Goal: Task Accomplishment & Management: Complete application form

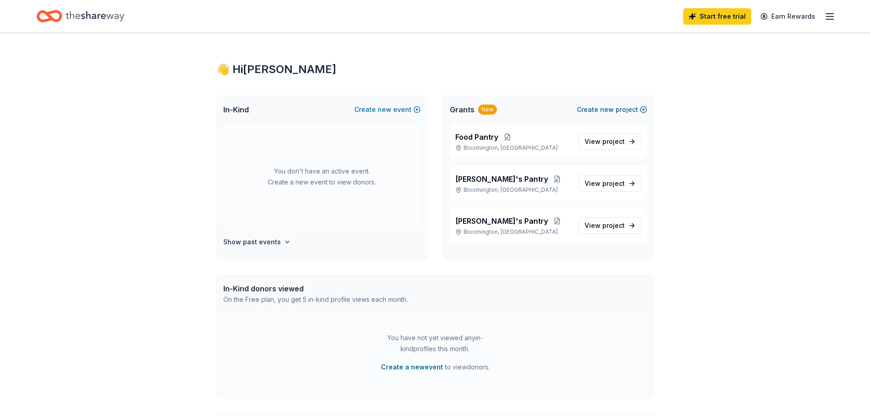
click at [598, 108] on button "Create new project" at bounding box center [612, 109] width 70 height 11
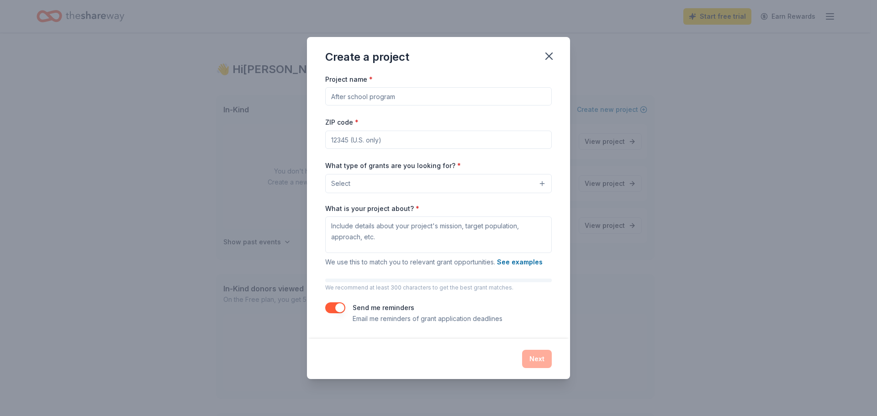
click at [403, 96] on input "Project name *" at bounding box center [438, 96] width 227 height 18
drag, startPoint x: 359, startPoint y: 96, endPoint x: 401, endPoint y: 98, distance: 41.6
click at [360, 96] on input "Project name *" at bounding box center [438, 96] width 227 height 18
type input "Food Drive"
click at [410, 142] on input "ZIP code *" at bounding box center [438, 140] width 227 height 18
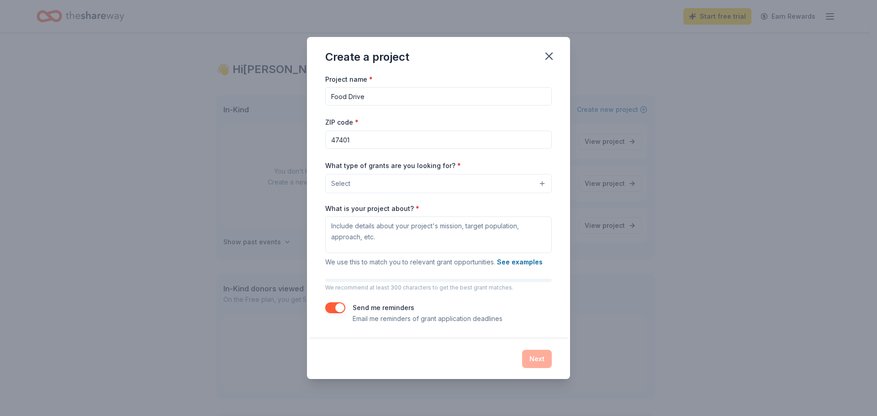
type input "47401"
click at [341, 180] on span "Select" at bounding box center [340, 183] width 19 height 11
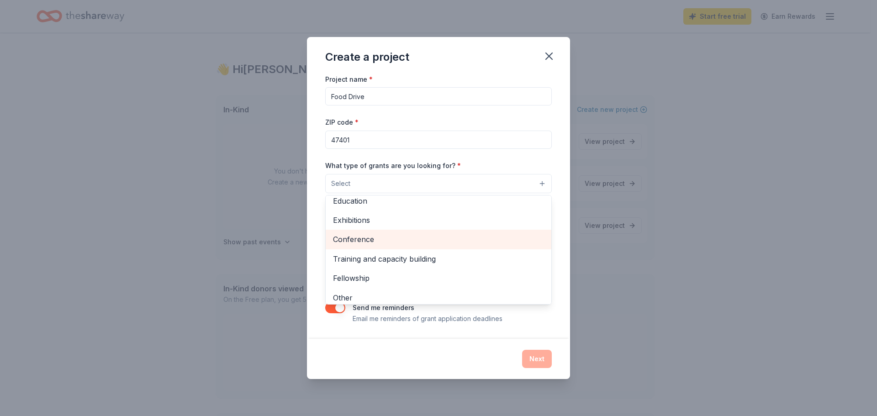
scroll to position [108, 0]
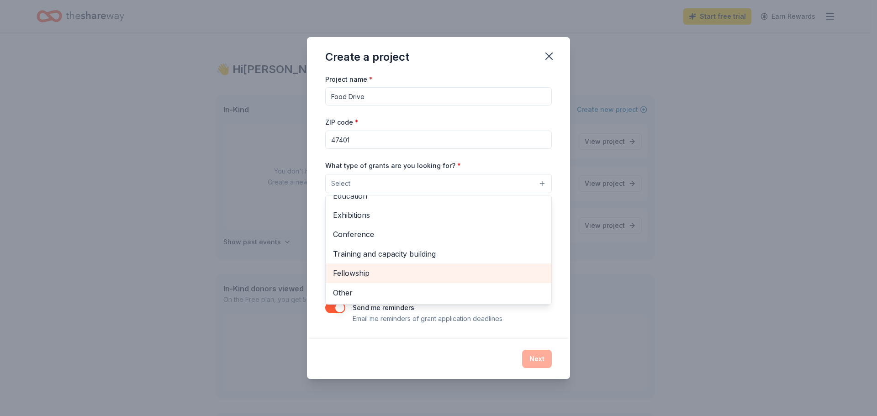
click at [356, 272] on span "Fellowship" at bounding box center [438, 273] width 211 height 12
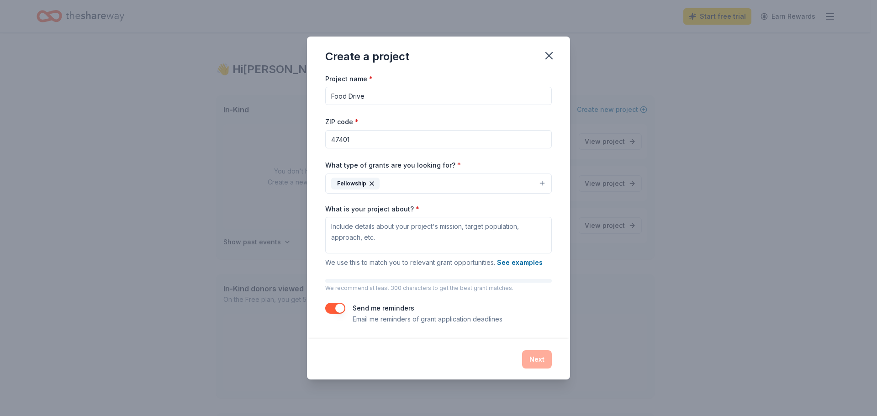
click at [374, 182] on icon "button" at bounding box center [371, 183] width 7 height 7
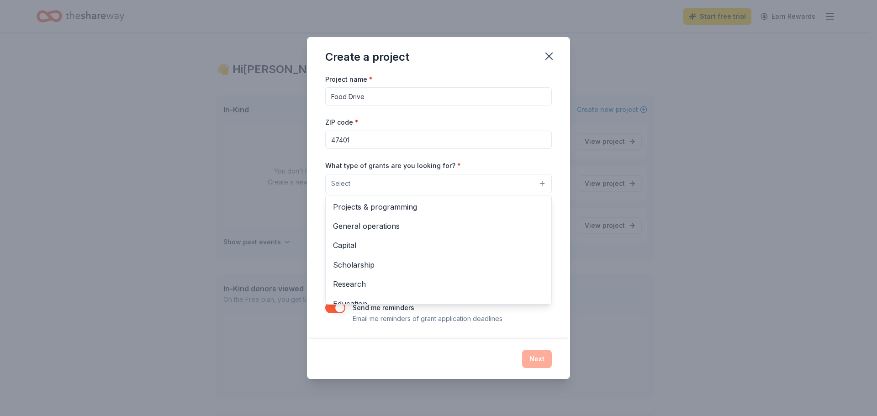
click at [416, 185] on button "Select" at bounding box center [438, 183] width 227 height 19
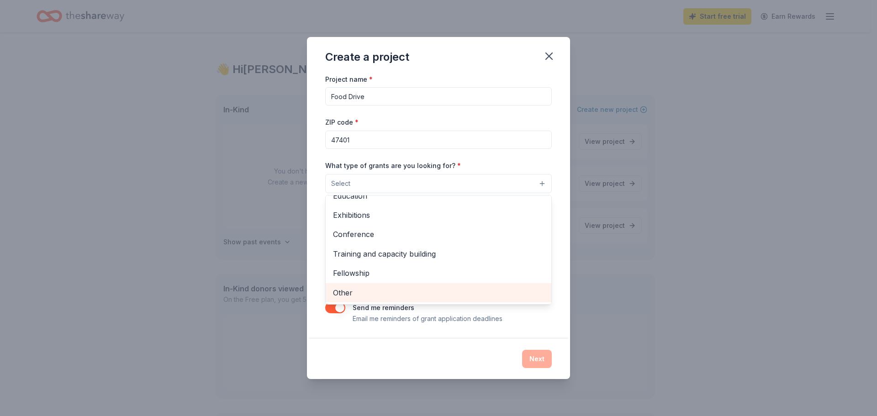
click at [341, 291] on span "Other" at bounding box center [438, 293] width 211 height 12
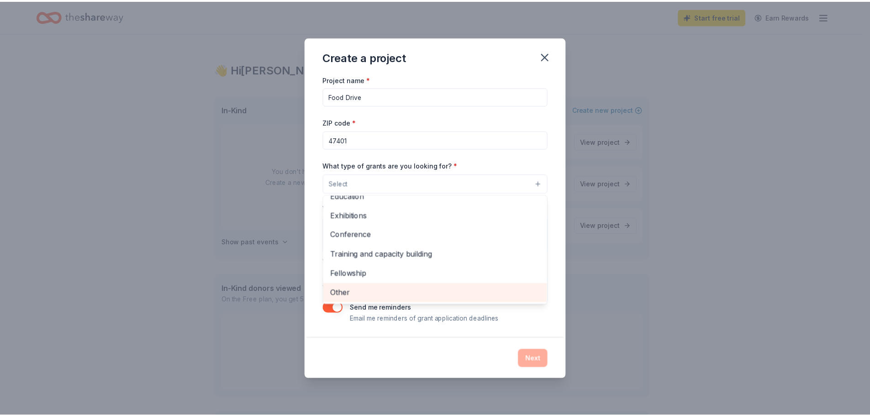
scroll to position [89, 0]
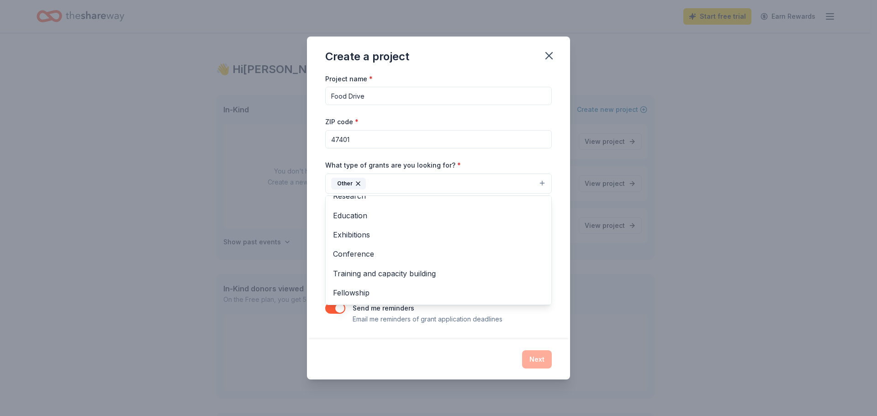
click at [324, 338] on div "Project name * Food Drive ZIP code * 47401 What type of grants are you looking …" at bounding box center [438, 206] width 263 height 266
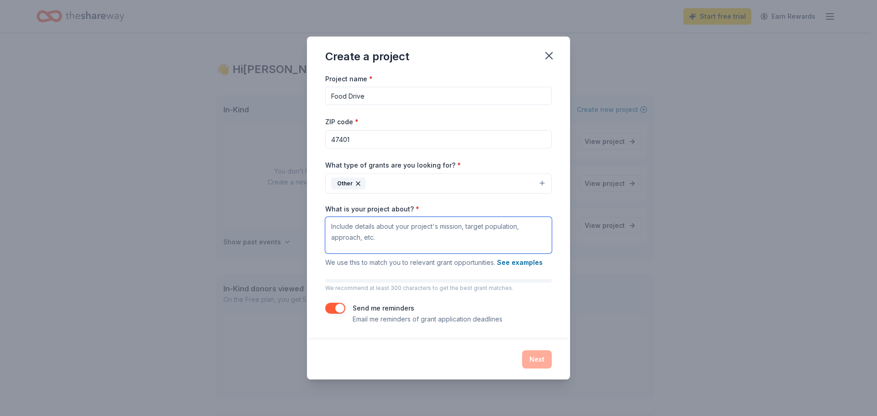
click at [379, 239] on textarea "What is your project about? *" at bounding box center [438, 235] width 227 height 37
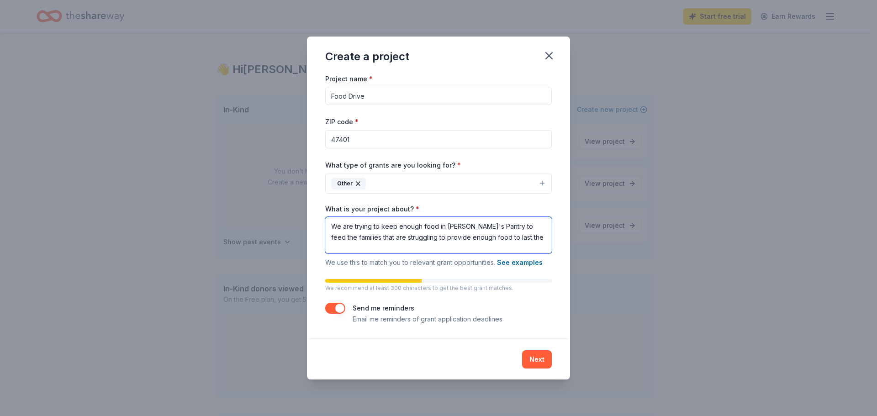
click at [420, 227] on textarea "We are trying to keep enough food in Bobby's Pantry to feed the families that a…" at bounding box center [438, 235] width 227 height 37
click at [481, 240] on textarea "We are trying to keep food in Bobby's Pantry to feed the families that are stru…" at bounding box center [438, 235] width 227 height 37
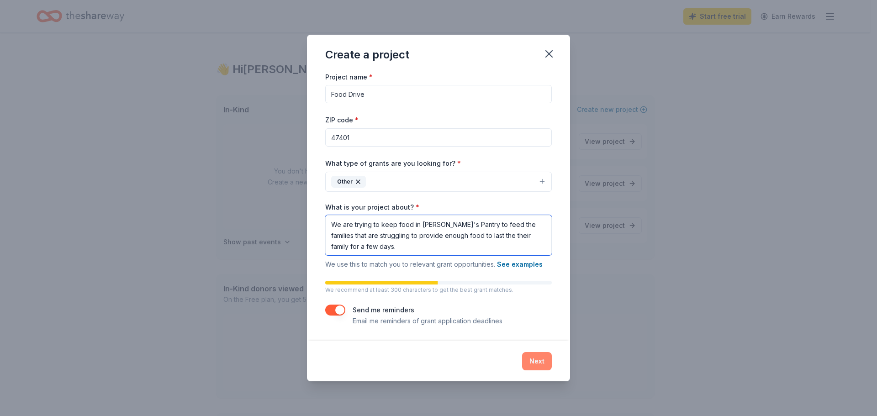
type textarea "We are trying to keep food in Bobby's Pantry to feed the families that are stru…"
click at [541, 363] on button "Next" at bounding box center [537, 361] width 30 height 18
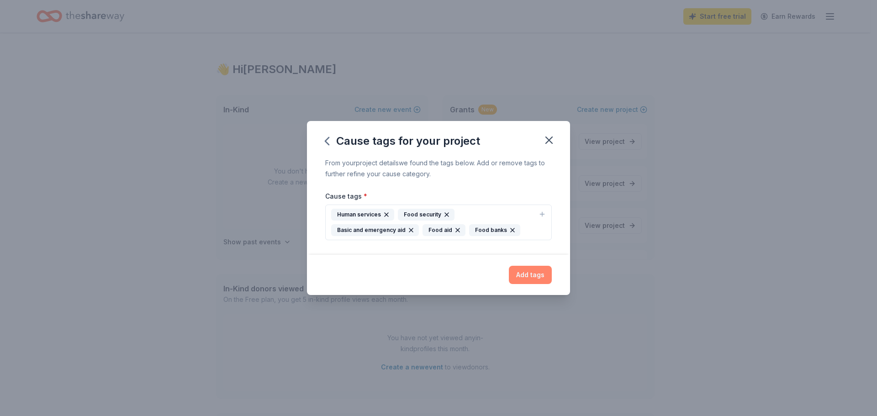
click at [531, 279] on button "Add tags" at bounding box center [530, 275] width 43 height 18
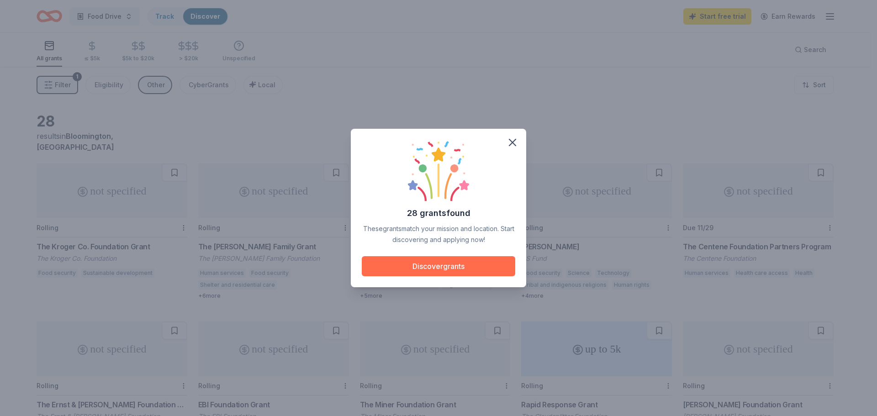
click at [449, 267] on button "Discover grants" at bounding box center [438, 266] width 153 height 20
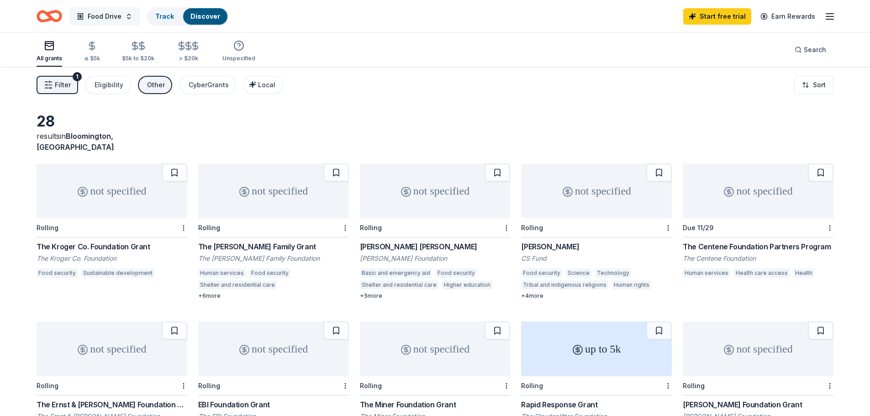
click at [116, 18] on span "Food Drive" at bounding box center [105, 16] width 34 height 11
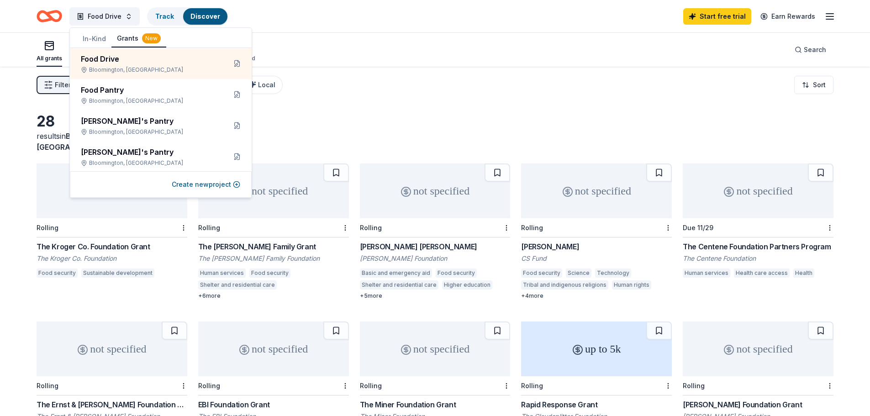
click at [285, 49] on div "All grants ≤ $5k $5k to $20k > $20k Unspecified Search" at bounding box center [435, 50] width 797 height 34
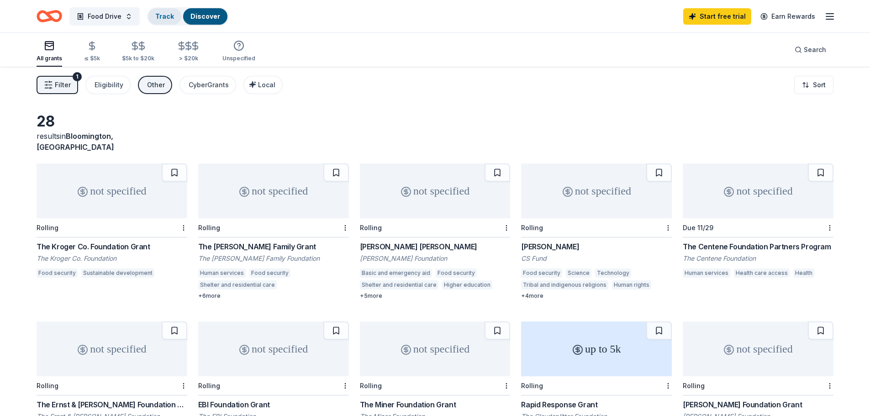
click at [164, 17] on link "Track" at bounding box center [164, 16] width 19 height 8
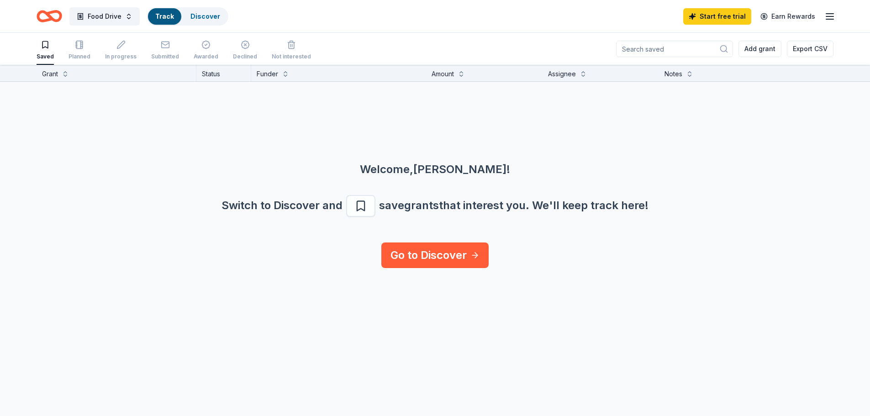
scroll to position [0, 0]
click at [238, 53] on div "Declined" at bounding box center [245, 56] width 24 height 7
click at [204, 56] on div "Awarded" at bounding box center [206, 56] width 25 height 7
click at [169, 49] on div "Submitted" at bounding box center [165, 50] width 28 height 20
click at [709, 47] on input at bounding box center [674, 49] width 117 height 16
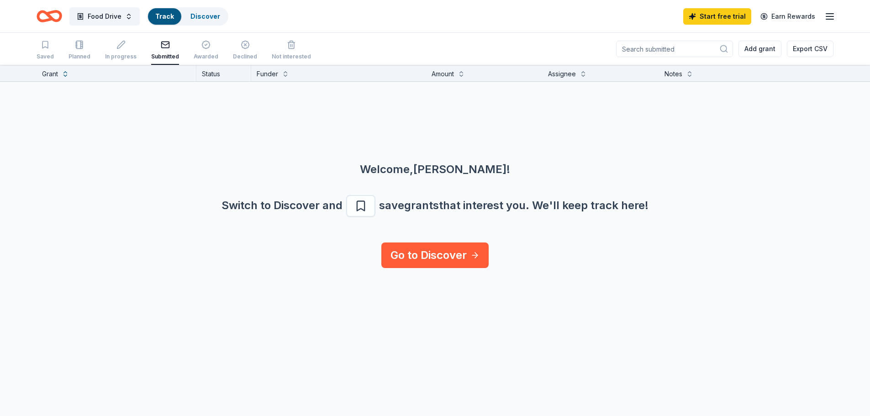
click at [47, 15] on icon "Home" at bounding box center [54, 15] width 14 height 9
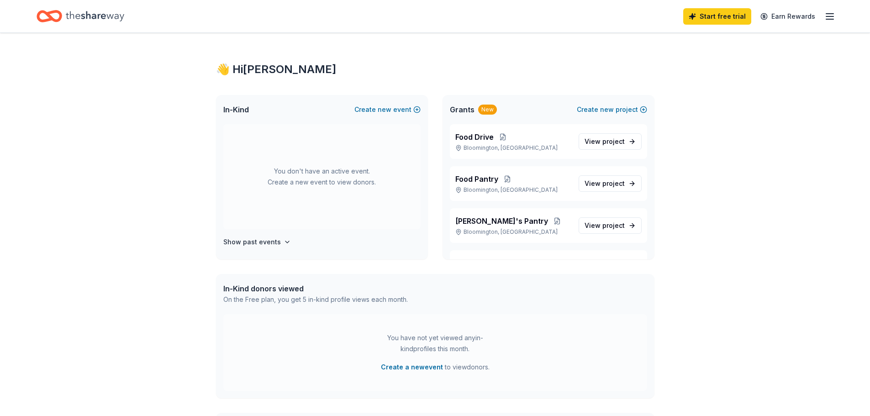
click at [241, 111] on span "In-Kind" at bounding box center [236, 109] width 26 height 11
click at [373, 111] on button "Create new event" at bounding box center [387, 109] width 66 height 11
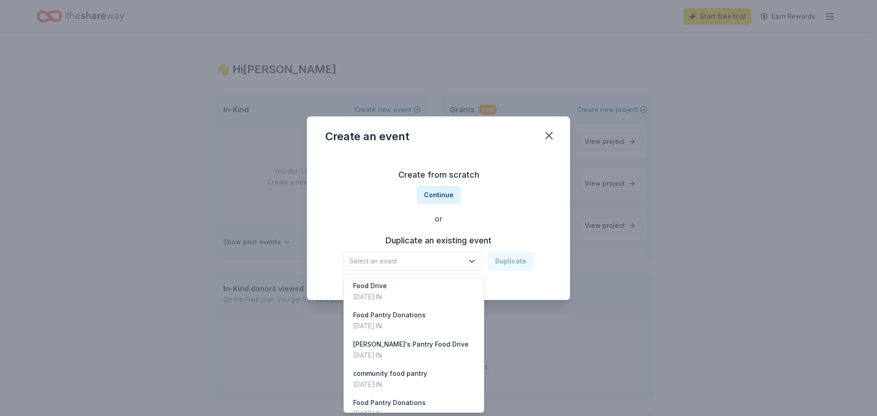
click at [475, 259] on icon "button" at bounding box center [471, 261] width 9 height 9
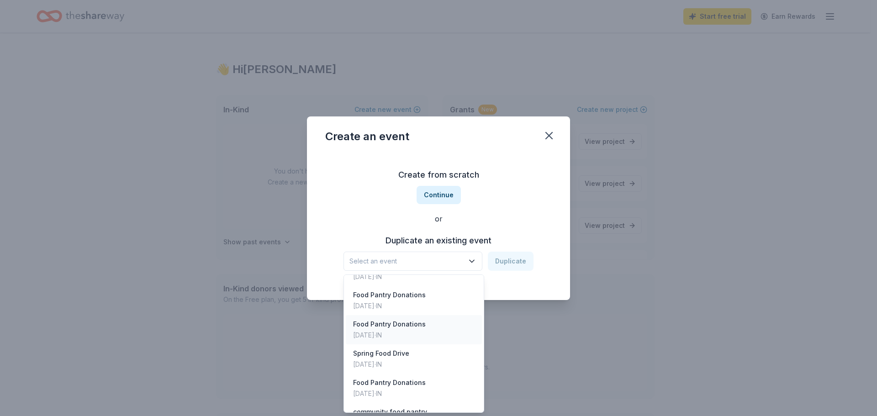
scroll to position [158, 0]
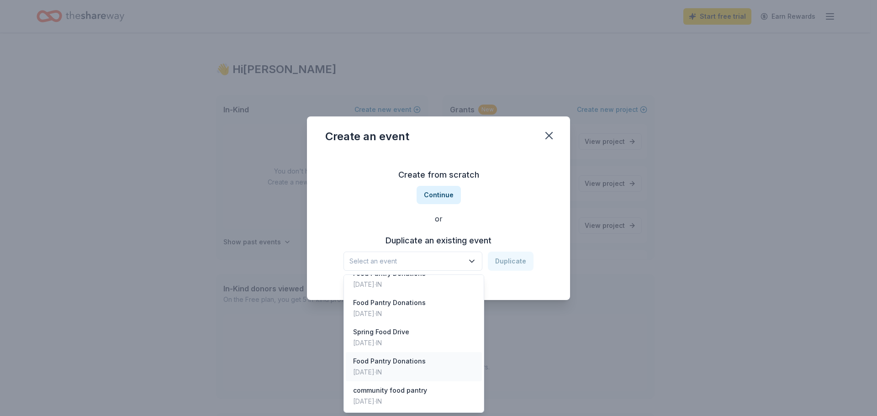
click at [406, 365] on div "Food Pantry Donations" at bounding box center [389, 361] width 73 height 11
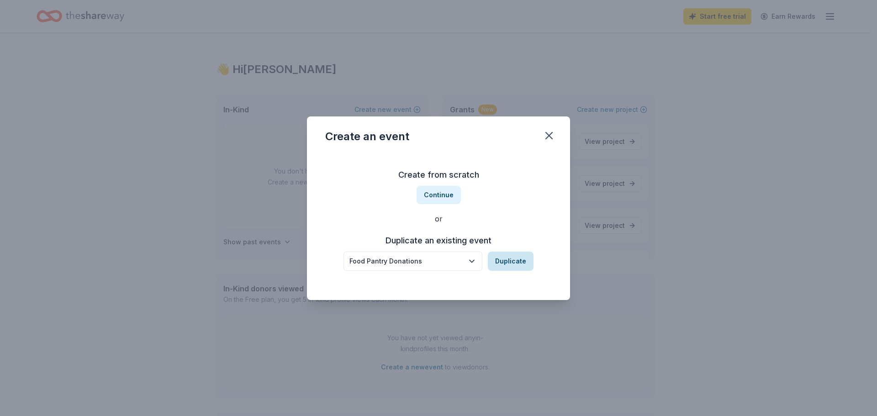
click at [516, 264] on button "Duplicate" at bounding box center [511, 261] width 46 height 19
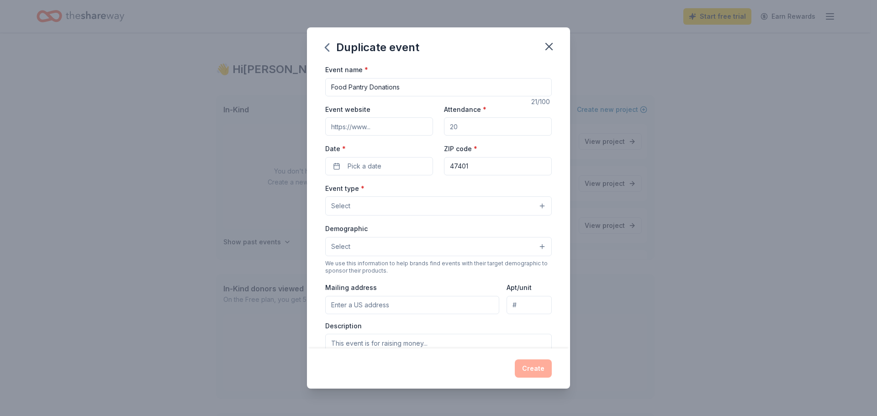
click at [375, 127] on input "Event website" at bounding box center [379, 126] width 108 height 18
type input "perrytownship.info"
click at [383, 167] on button "Pick a date" at bounding box center [379, 166] width 108 height 18
click at [410, 306] on button "31" at bounding box center [410, 305] width 16 height 16
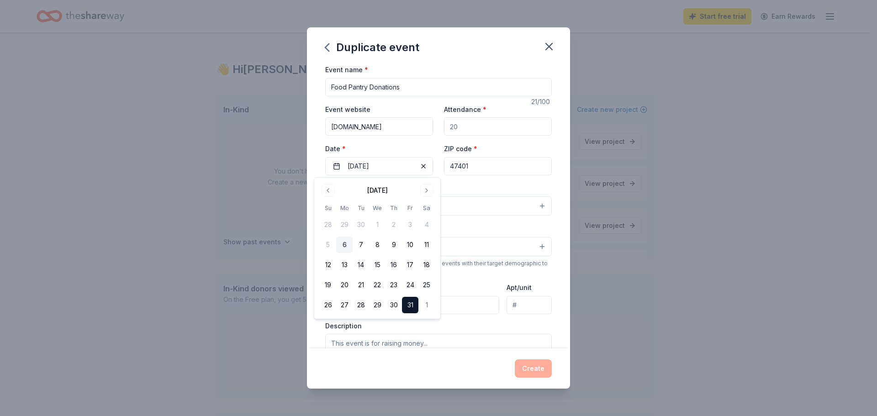
click at [465, 185] on div "Event type * Select" at bounding box center [438, 199] width 227 height 33
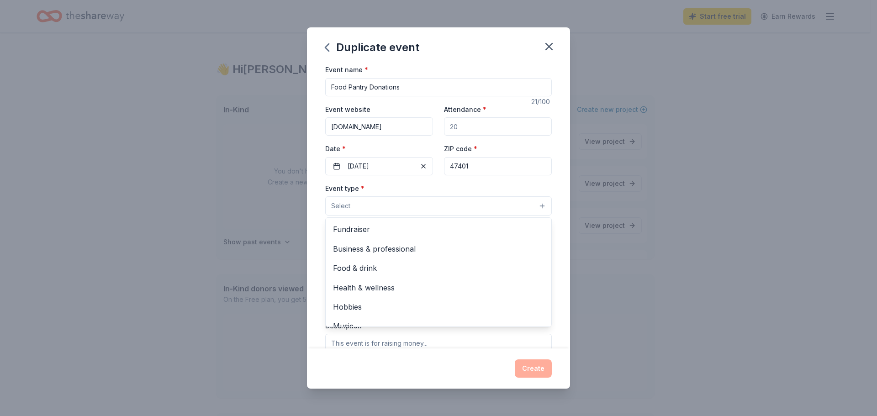
click at [366, 205] on button "Select" at bounding box center [438, 205] width 227 height 19
click at [378, 272] on span "Food & drink" at bounding box center [438, 268] width 211 height 12
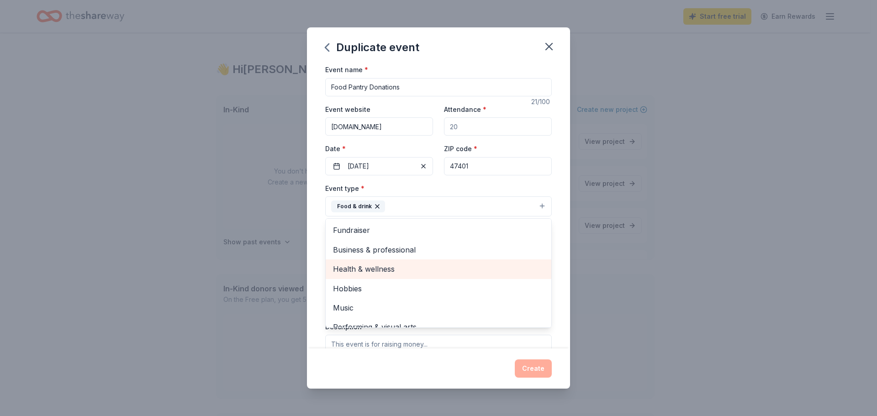
scroll to position [11, 0]
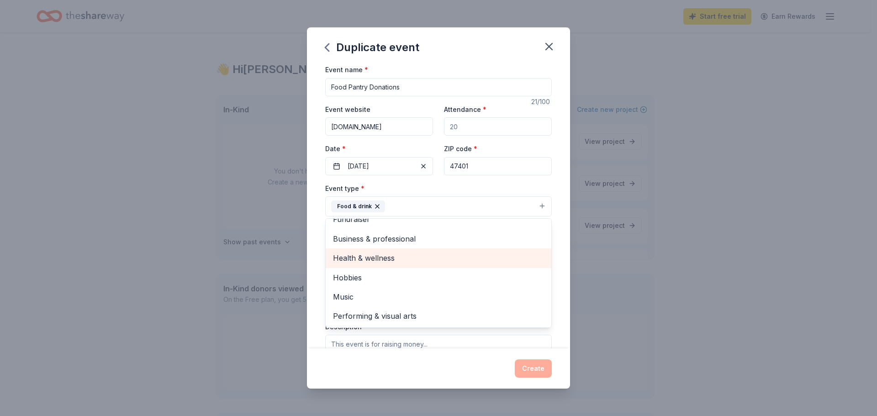
click at [349, 261] on span "Health & wellness" at bounding box center [438, 258] width 211 height 12
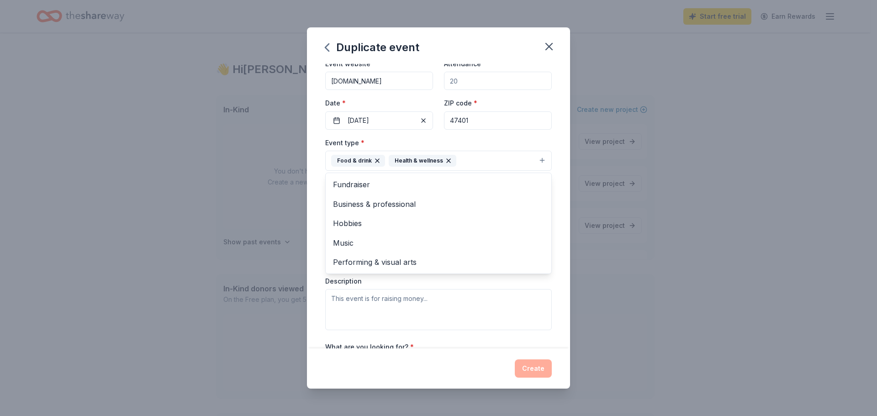
scroll to position [91, 0]
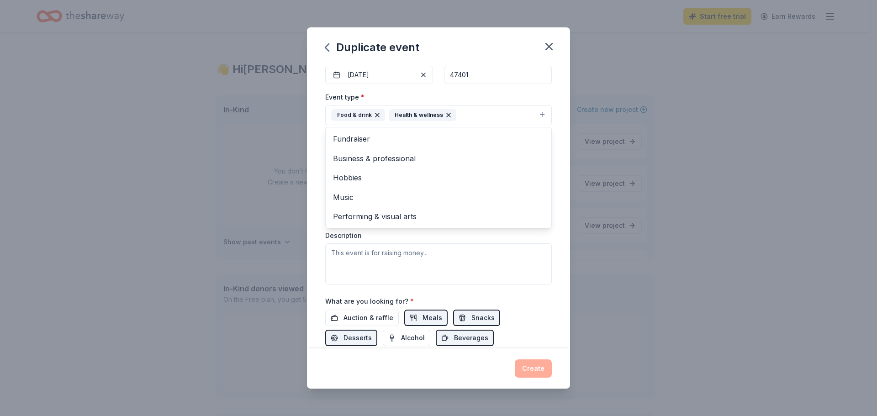
click at [317, 281] on div "Event name * Food Pantry Donations 21 /100 Event website perrytownship.info Att…" at bounding box center [438, 206] width 263 height 285
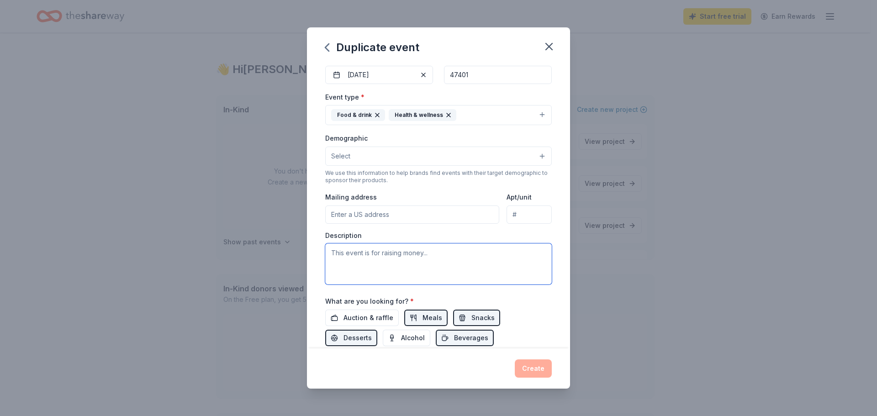
click at [354, 266] on textarea at bounding box center [438, 263] width 227 height 41
click at [368, 214] on input "Mailing address" at bounding box center [412, 215] width 174 height 18
type input "1010 S Walnut St."
type input "Suite A"
click at [364, 267] on textarea at bounding box center [438, 263] width 227 height 41
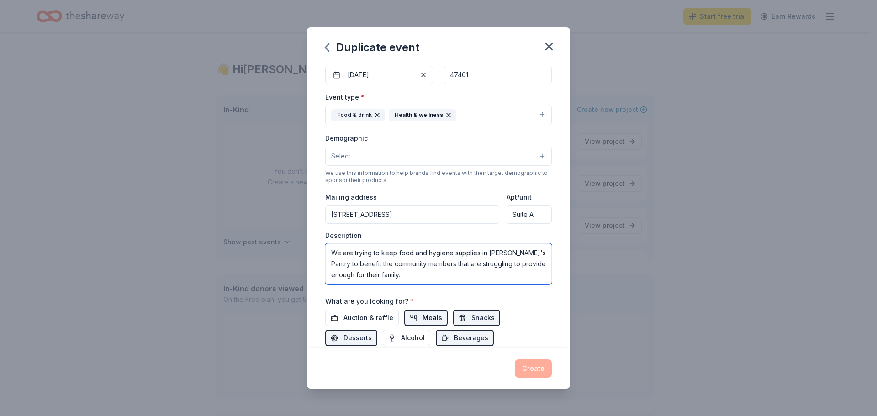
type textarea "We are trying to keep food and hygiene supplies in [PERSON_NAME]'s Pantry to be…"
click at [423, 320] on span "Meals" at bounding box center [433, 317] width 20 height 11
click at [466, 316] on button "Snacks" at bounding box center [476, 318] width 47 height 16
click at [415, 315] on button "Meals" at bounding box center [425, 318] width 43 height 16
click at [471, 317] on span "Snacks" at bounding box center [482, 317] width 23 height 11
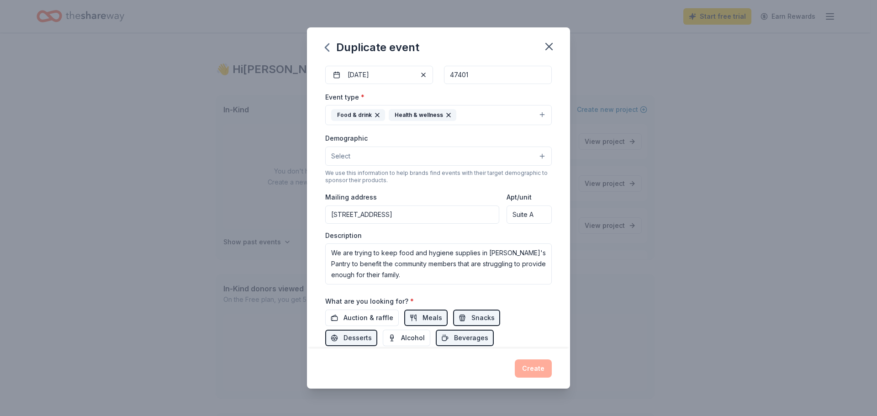
click at [536, 372] on div "Create" at bounding box center [438, 368] width 227 height 18
click at [532, 371] on div "Create" at bounding box center [438, 368] width 227 height 18
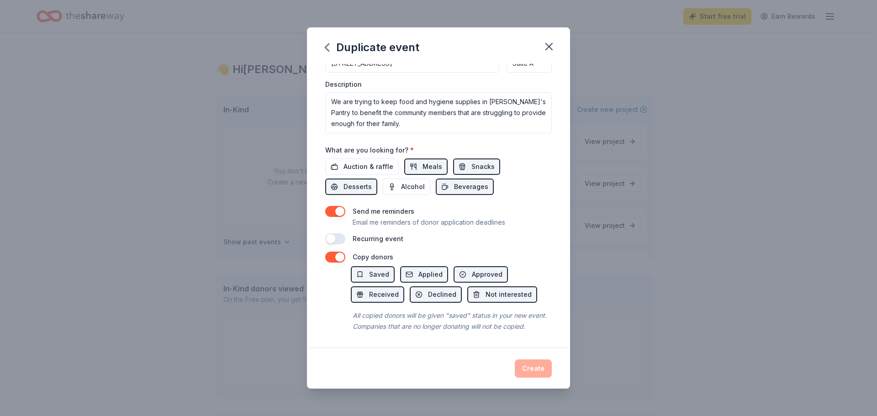
click at [532, 373] on div "Create" at bounding box center [438, 368] width 227 height 18
click at [462, 311] on div "All copied donors will be given "saved" status in your new event. Companies tha…" at bounding box center [451, 321] width 201 height 26
click at [332, 233] on button "button" at bounding box center [335, 238] width 20 height 11
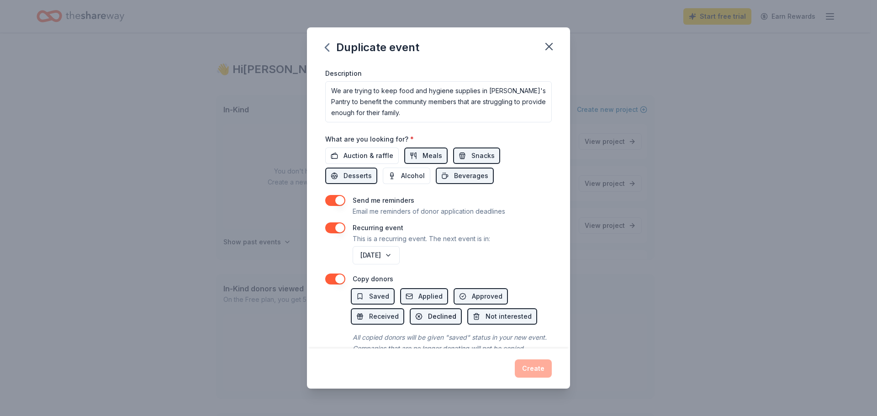
scroll to position [286, 0]
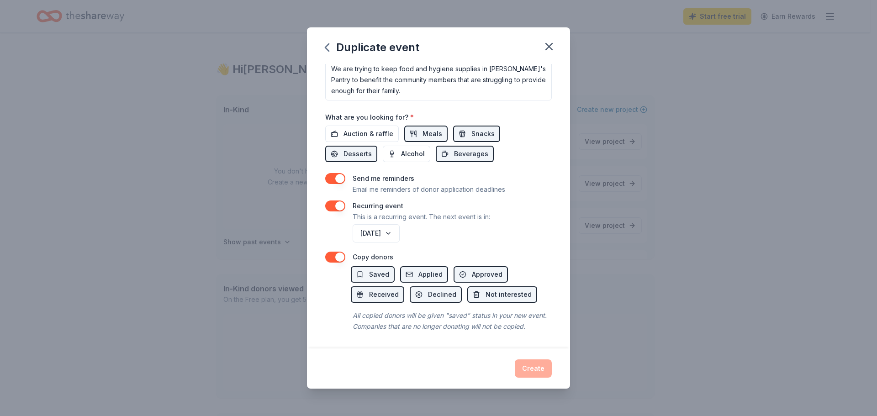
click at [536, 369] on div "Create" at bounding box center [438, 368] width 227 height 18
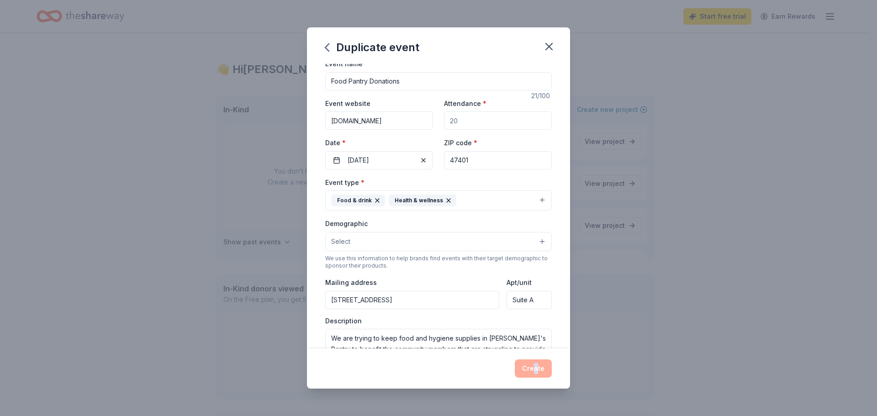
scroll to position [0, 0]
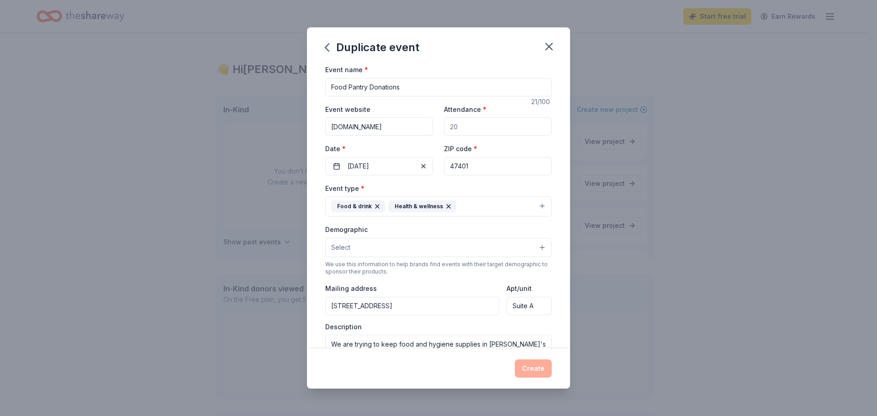
click at [470, 130] on input "Attendance *" at bounding box center [498, 126] width 108 height 18
type input "350"
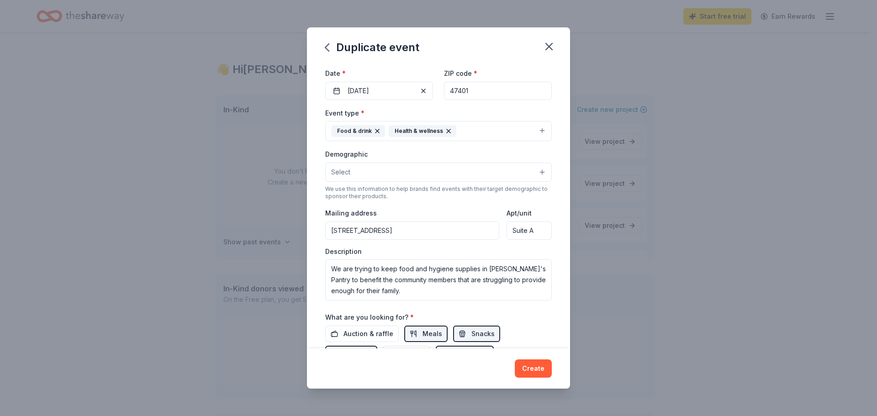
scroll to position [91, 0]
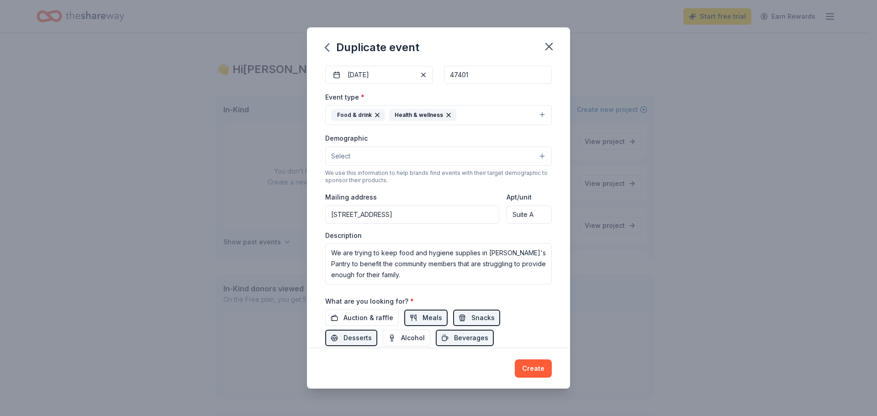
click at [405, 157] on button "Select" at bounding box center [438, 156] width 227 height 19
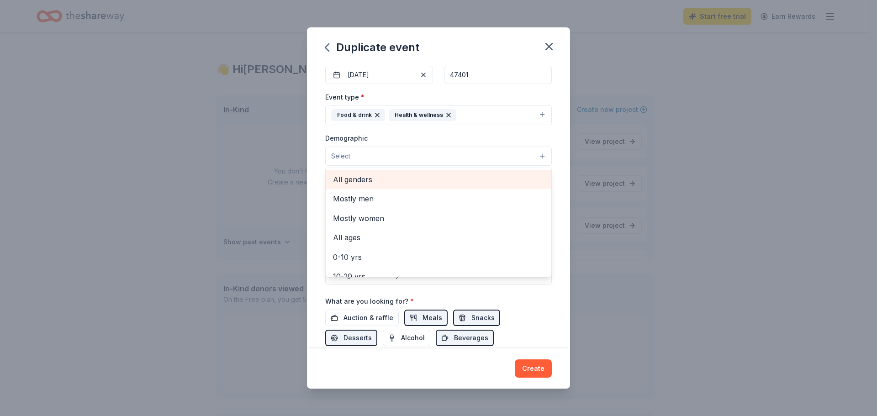
click at [385, 180] on span "All genders" at bounding box center [438, 180] width 211 height 12
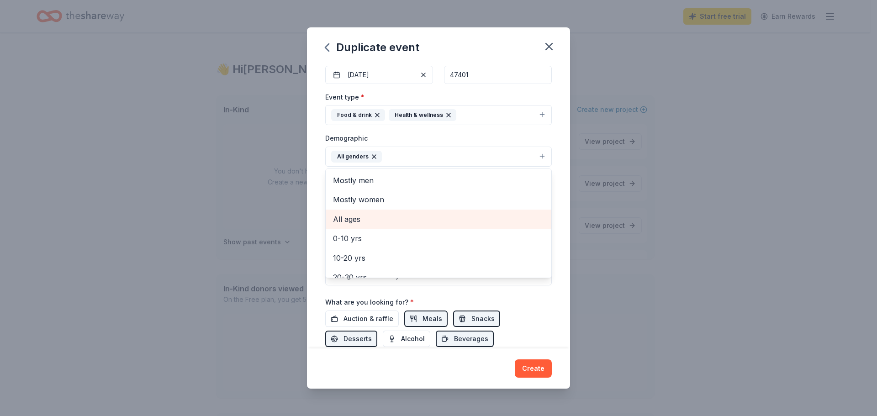
click at [358, 222] on span "All ages" at bounding box center [438, 219] width 211 height 12
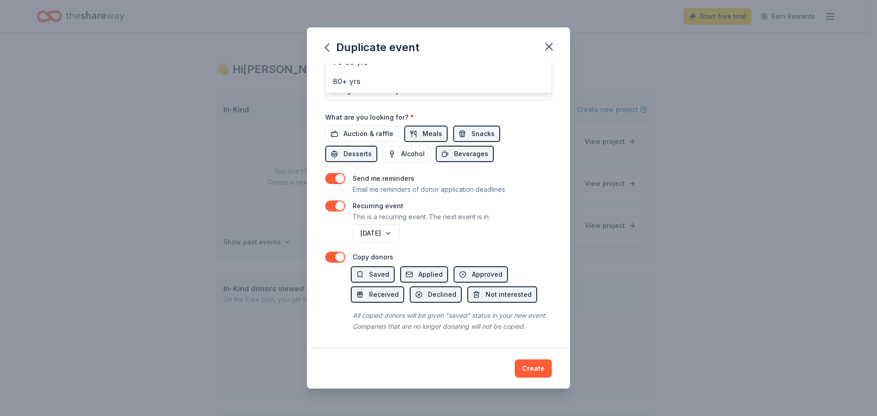
scroll to position [287, 0]
click at [527, 370] on div "Duplicate event Event name * Food Pantry Donations 21 /100 Event website perryt…" at bounding box center [438, 207] width 263 height 361
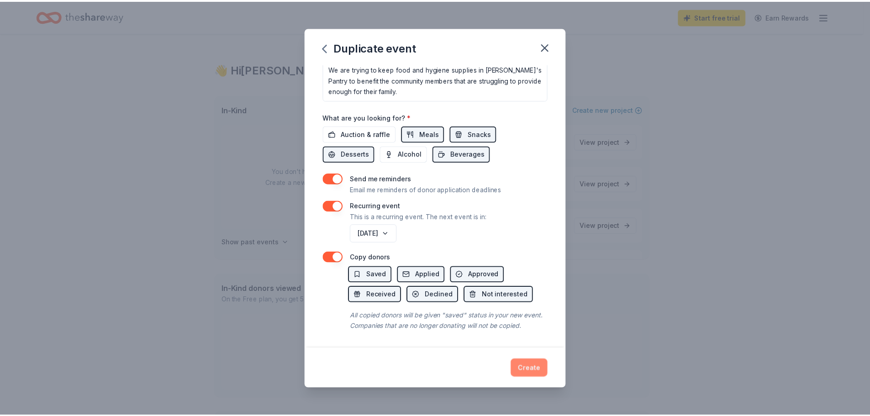
scroll to position [42, 0]
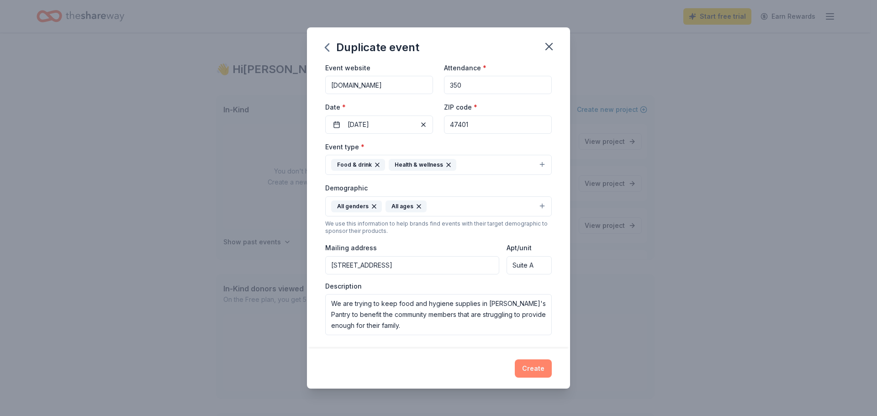
click at [532, 365] on button "Create" at bounding box center [533, 368] width 37 height 18
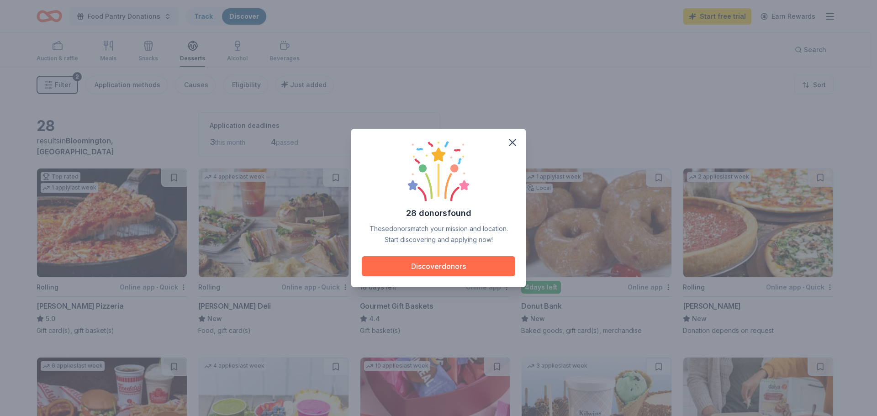
click at [460, 266] on button "Discover donors" at bounding box center [438, 266] width 153 height 20
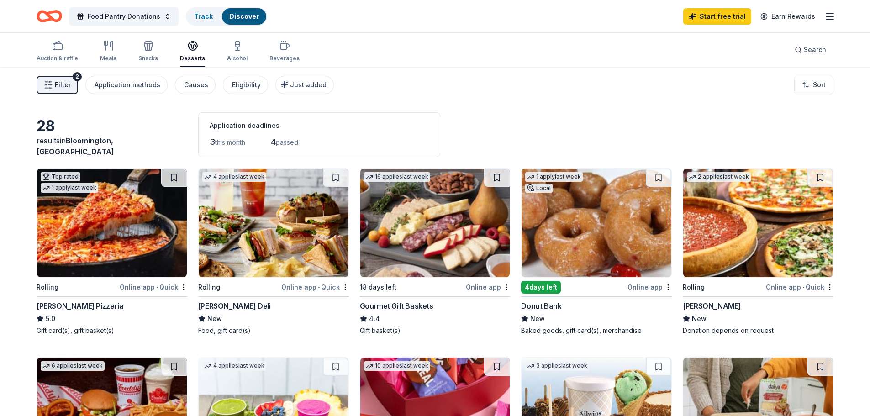
scroll to position [46, 0]
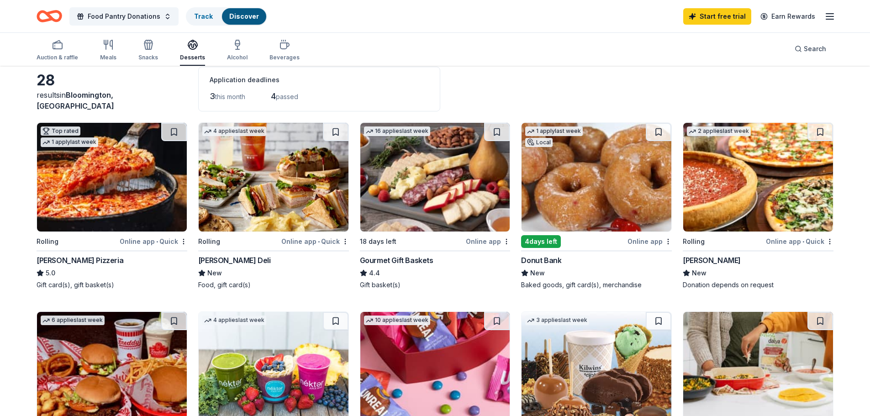
click at [228, 283] on div "Food, gift card(s)" at bounding box center [273, 284] width 151 height 9
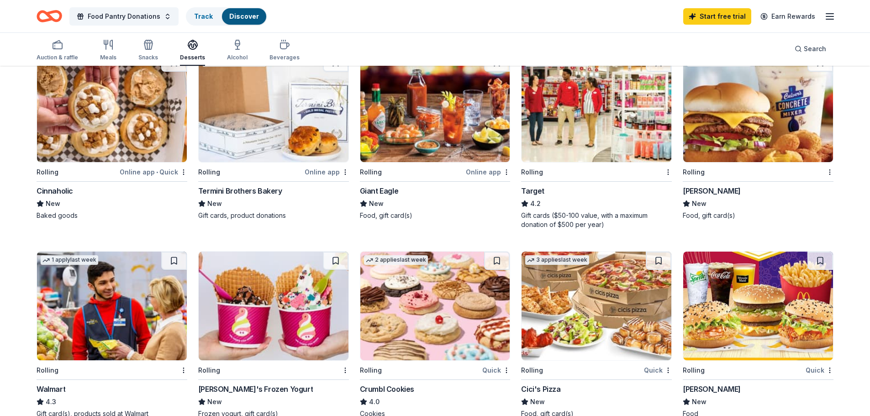
scroll to position [457, 0]
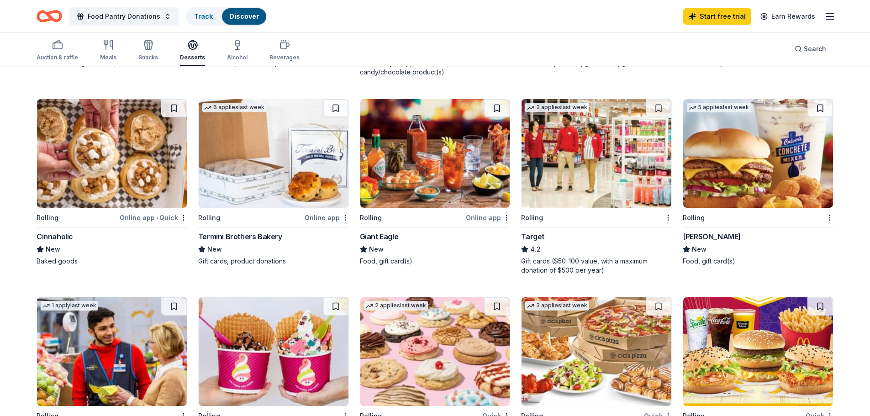
click at [557, 266] on div "Gift cards ($50-100 value, with a maximum donation of $500 per year)" at bounding box center [596, 266] width 151 height 18
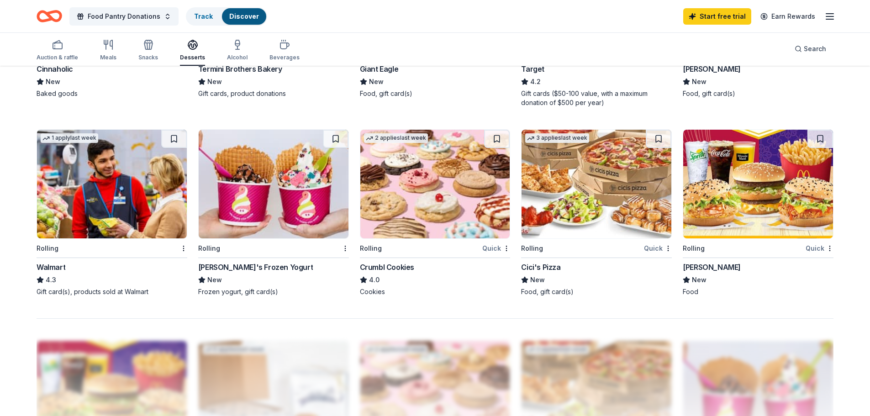
scroll to position [639, 0]
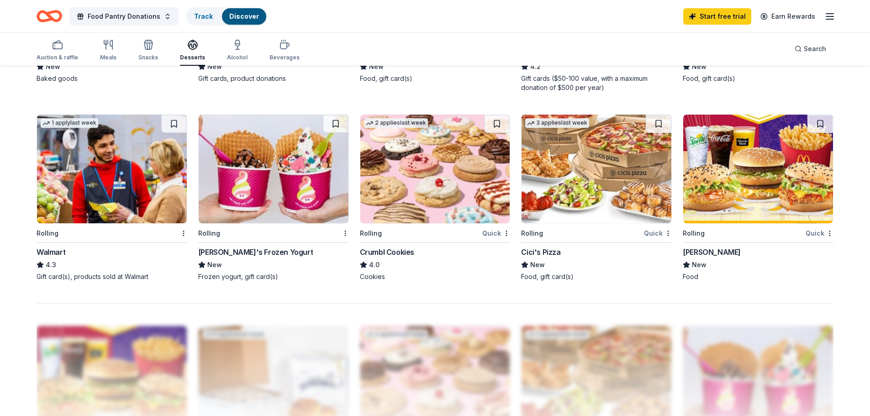
click at [92, 280] on div "Gift card(s), products sold at Walmart" at bounding box center [112, 276] width 151 height 9
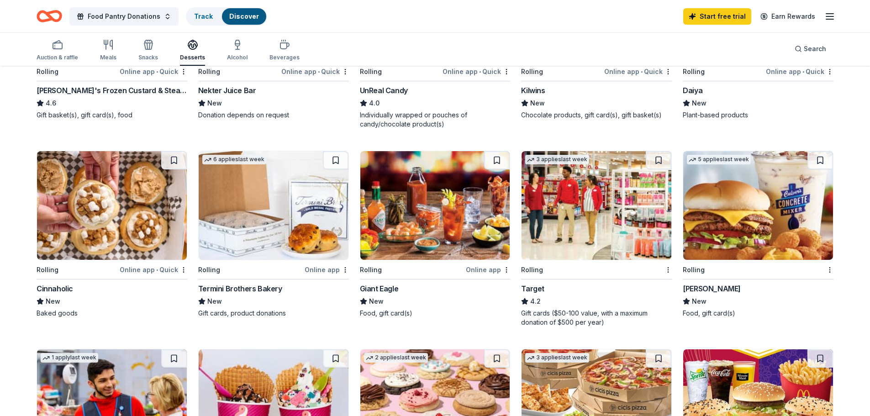
scroll to position [391, 0]
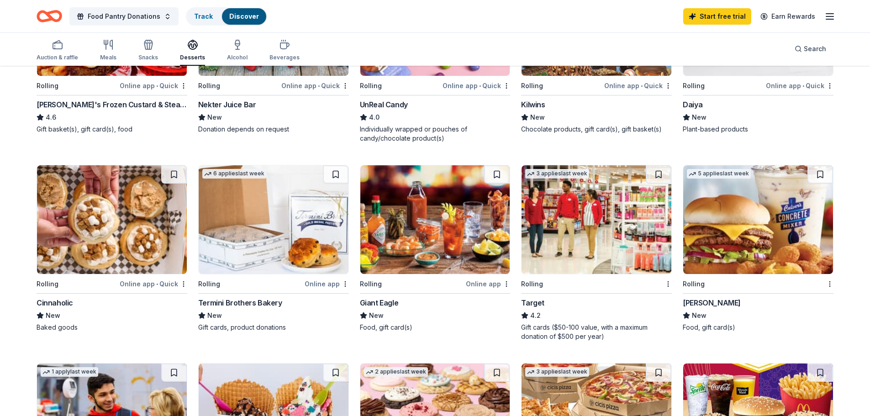
click at [250, 298] on div "Termini Brothers Bakery" at bounding box center [240, 302] width 84 height 11
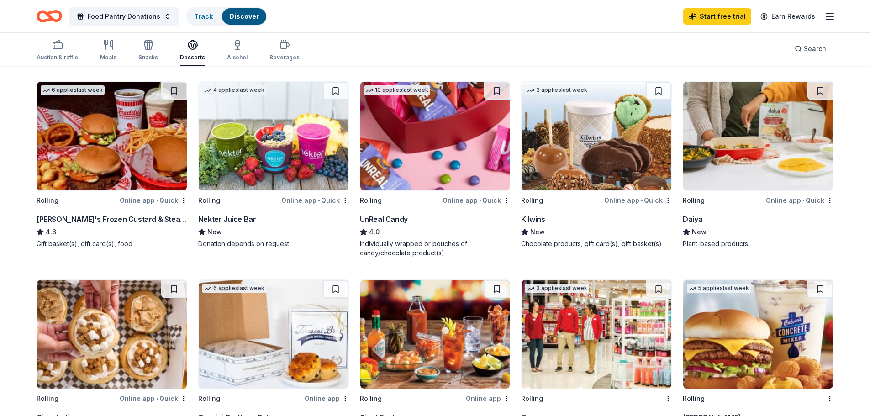
scroll to position [208, 0]
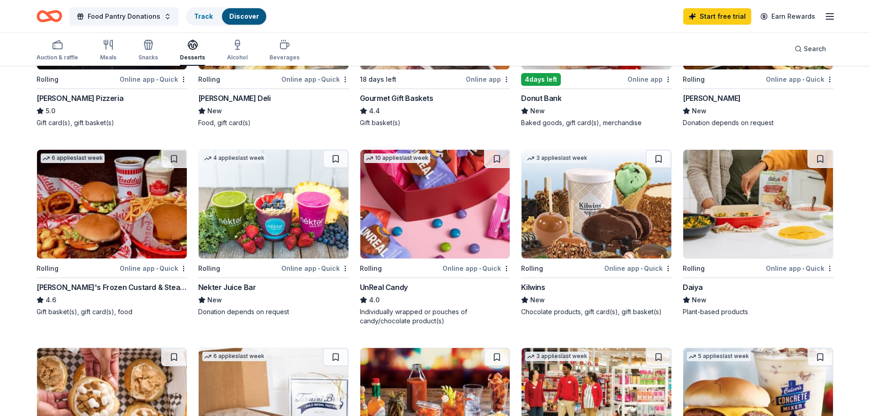
click at [578, 250] on img at bounding box center [597, 204] width 150 height 109
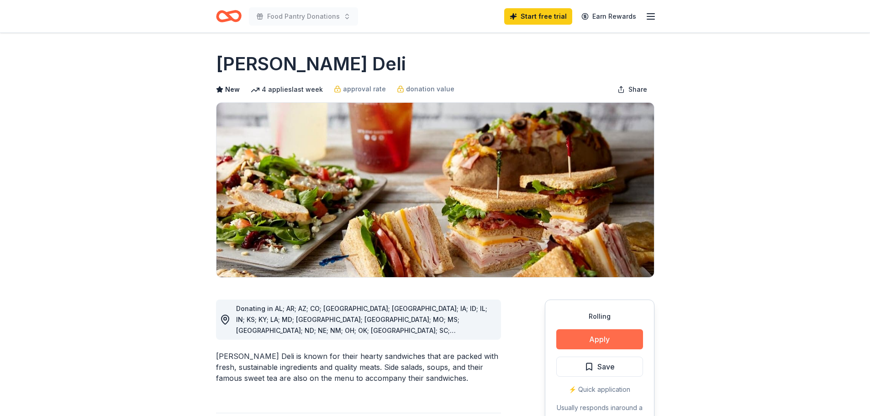
click at [603, 340] on button "Apply" at bounding box center [599, 339] width 87 height 20
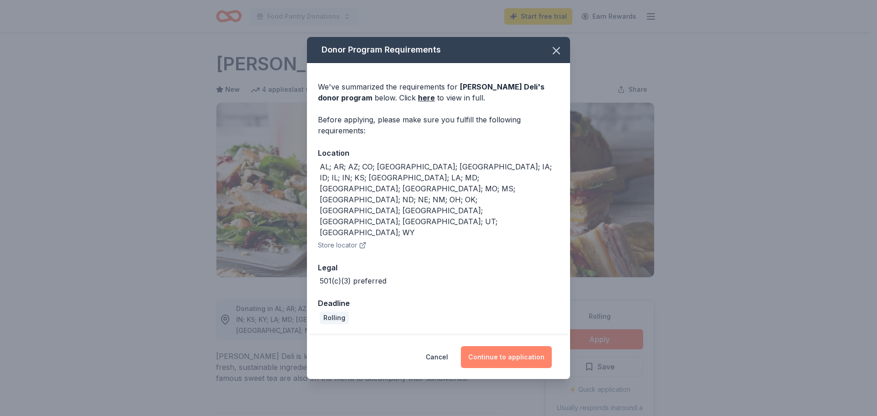
click at [481, 346] on button "Continue to application" at bounding box center [506, 357] width 91 height 22
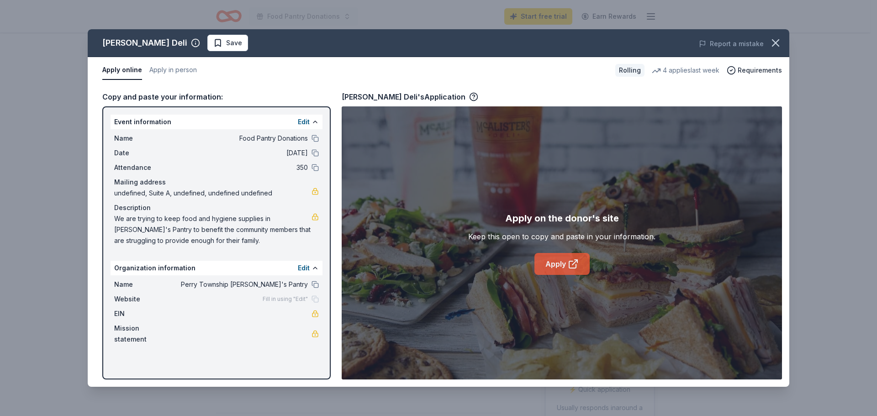
click at [550, 265] on link "Apply" at bounding box center [561, 264] width 55 height 22
click at [577, 261] on icon at bounding box center [573, 264] width 11 height 11
click at [755, 71] on span "Requirements" at bounding box center [760, 70] width 44 height 11
drag, startPoint x: 513, startPoint y: 87, endPoint x: 413, endPoint y: 73, distance: 101.0
click at [512, 87] on div "Copy and paste your information: Event information Edit Name Food Pantry Donati…" at bounding box center [439, 235] width 702 height 303
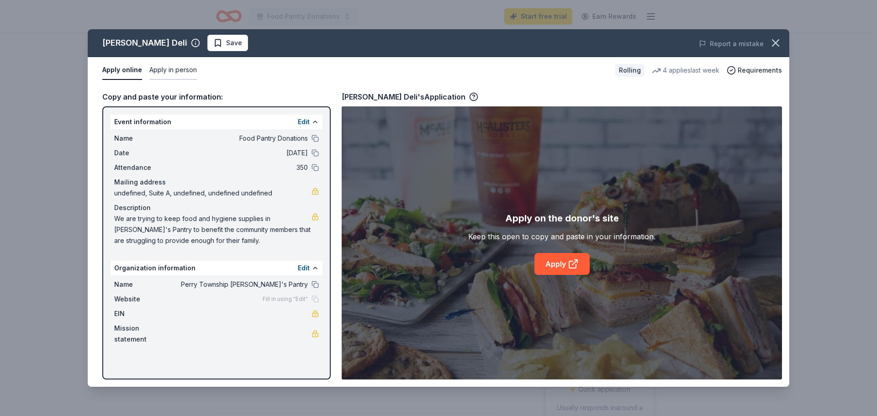
click at [172, 71] on button "Apply in person" at bounding box center [173, 70] width 48 height 19
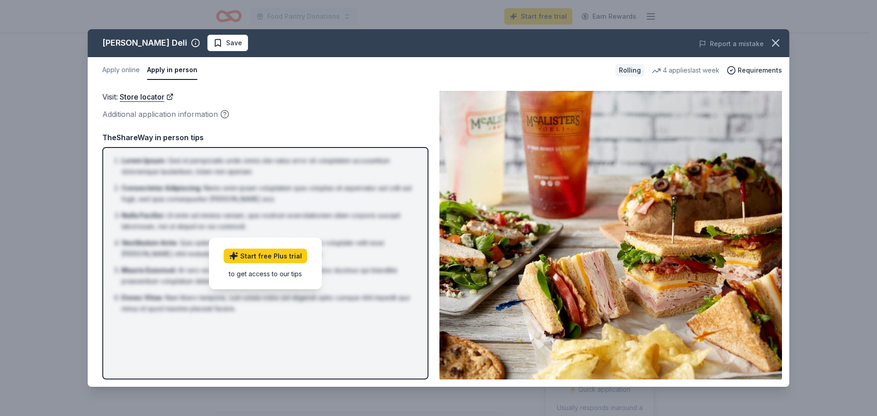
click at [215, 141] on div "TheShareWay in person tips" at bounding box center [265, 138] width 326 height 12
click at [122, 70] on button "Apply online" at bounding box center [120, 70] width 37 height 19
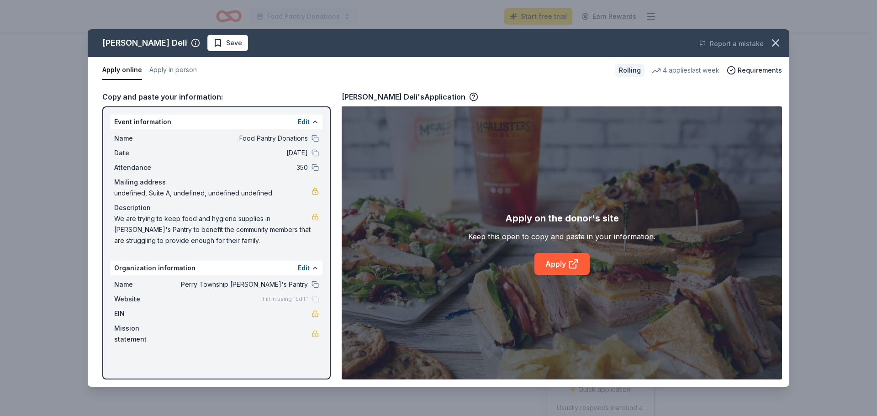
drag, startPoint x: 201, startPoint y: 158, endPoint x: 173, endPoint y: 360, distance: 204.2
click at [173, 360] on div "Event information Edit Name Food Pantry Donations Date [DATE] Attendance 350 Ma…" at bounding box center [216, 242] width 228 height 273
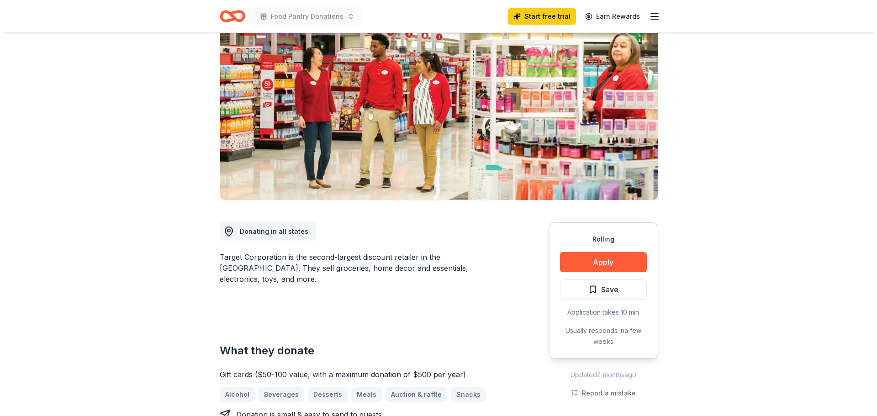
scroll to position [91, 0]
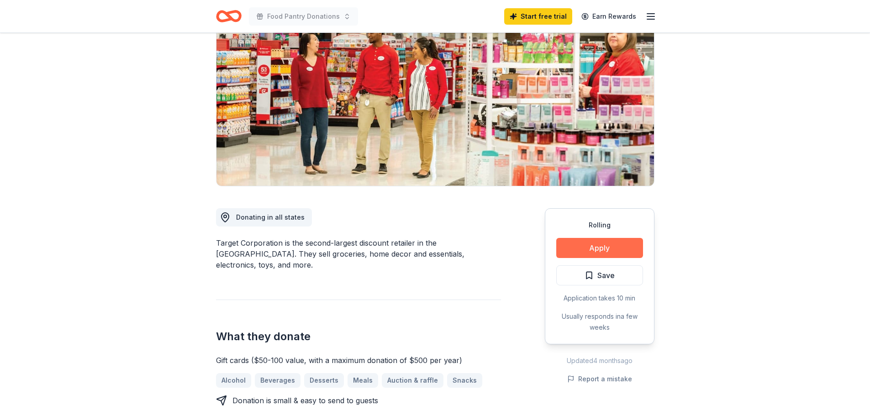
click at [597, 249] on button "Apply" at bounding box center [599, 248] width 87 height 20
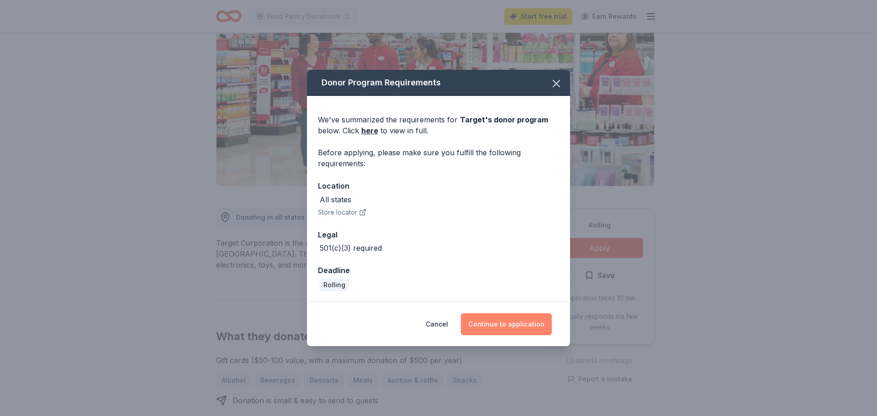
drag, startPoint x: 494, startPoint y: 324, endPoint x: 498, endPoint y: 318, distance: 7.2
click at [496, 323] on button "Continue to application" at bounding box center [506, 324] width 91 height 22
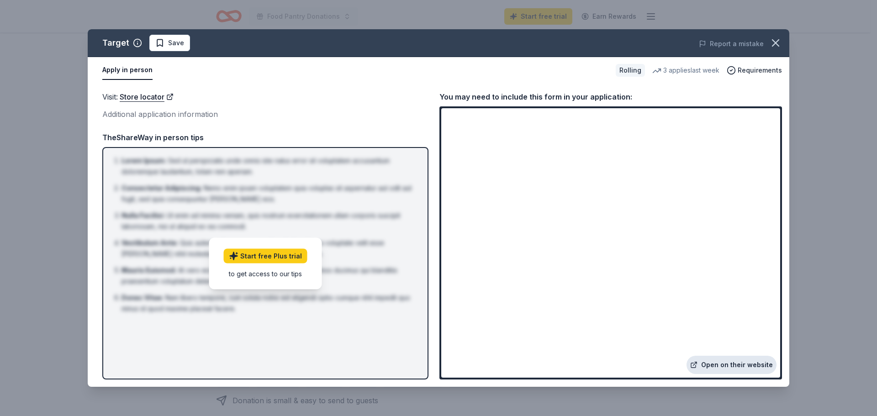
click at [720, 367] on link "Open on their website" at bounding box center [732, 365] width 90 height 18
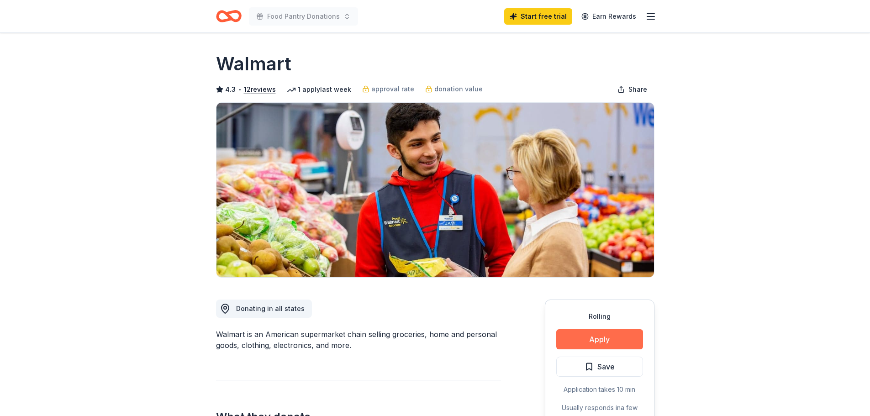
click at [589, 338] on button "Apply" at bounding box center [599, 339] width 87 height 20
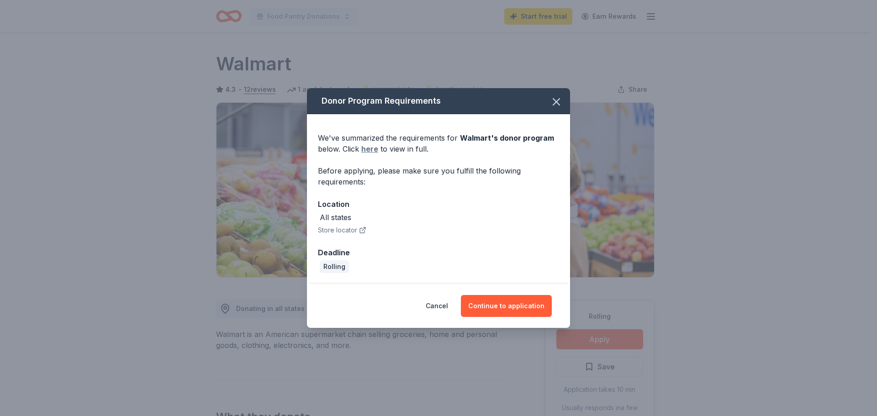
click at [366, 151] on link "here" at bounding box center [369, 148] width 17 height 11
click at [554, 100] on icon "button" at bounding box center [556, 102] width 6 height 6
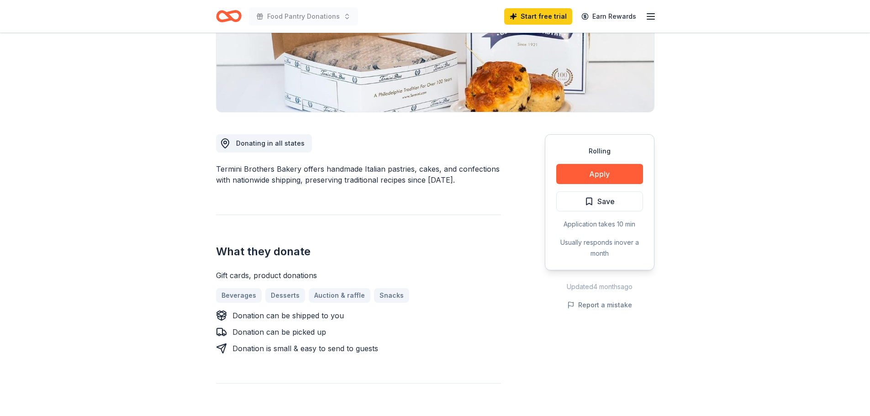
scroll to position [137, 0]
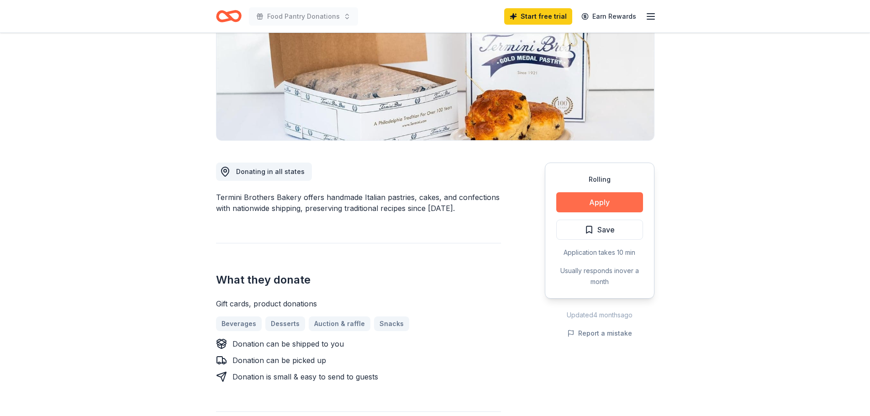
click at [619, 204] on button "Apply" at bounding box center [599, 202] width 87 height 20
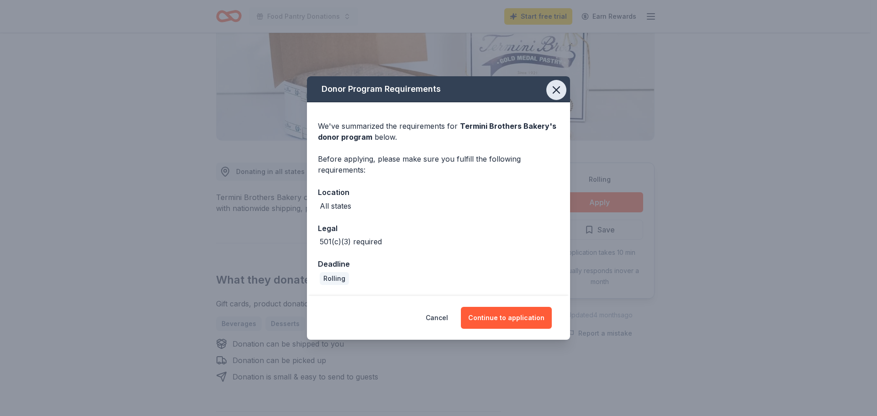
click at [559, 92] on icon "button" at bounding box center [556, 90] width 13 height 13
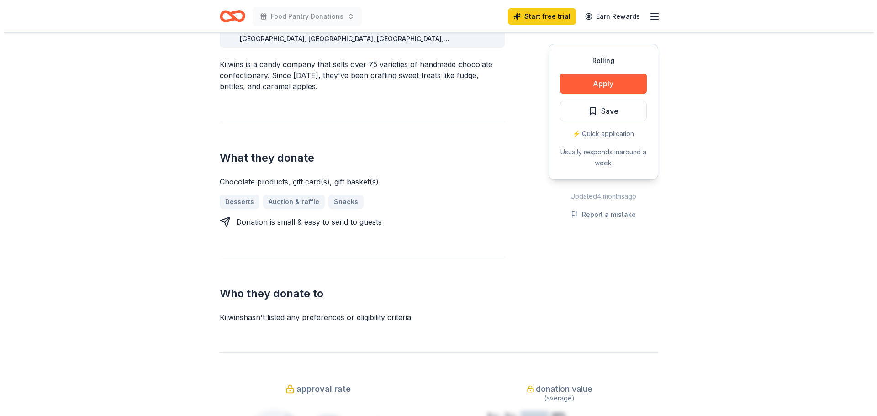
scroll to position [320, 0]
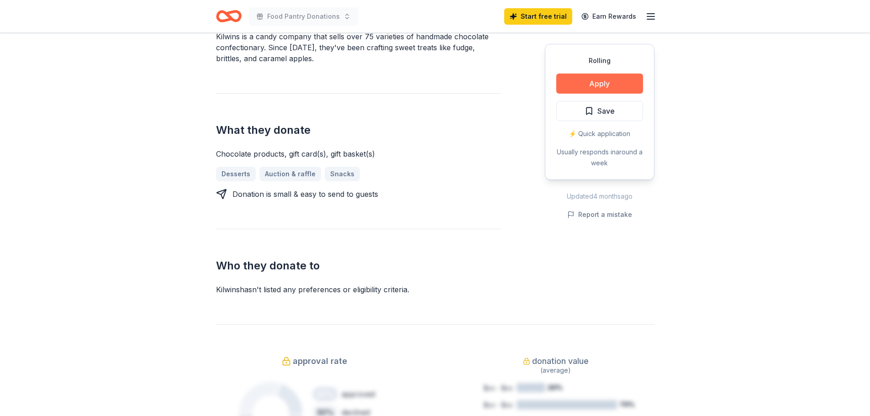
click at [611, 84] on button "Apply" at bounding box center [599, 84] width 87 height 20
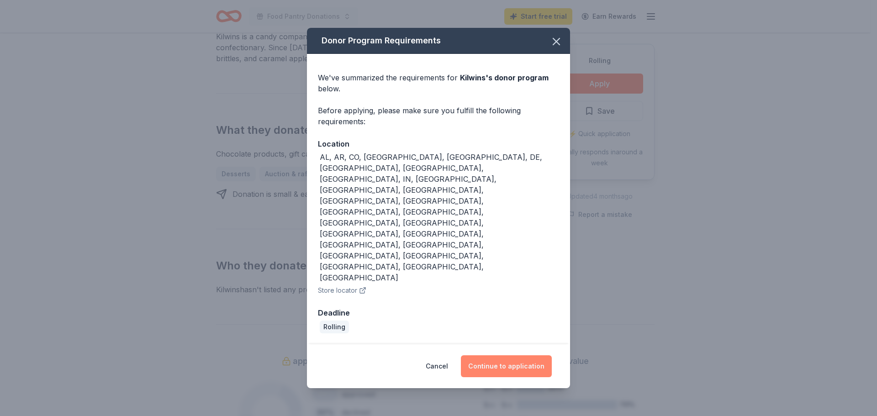
click at [519, 355] on button "Continue to application" at bounding box center [506, 366] width 91 height 22
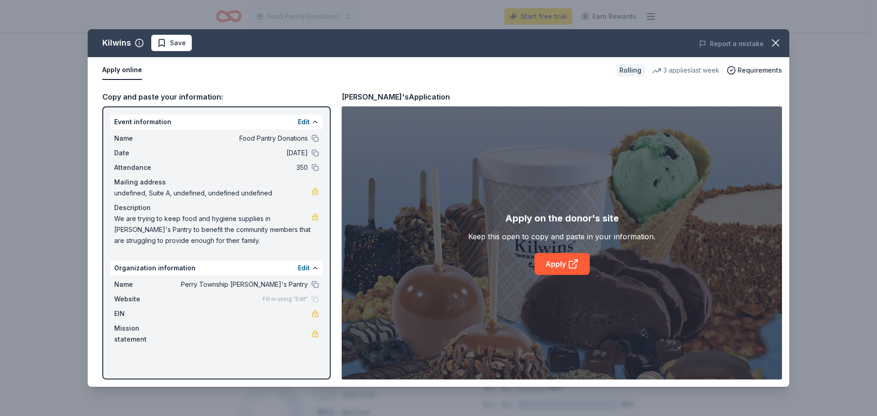
click at [135, 94] on div "Copy and paste your information:" at bounding box center [216, 97] width 228 height 12
drag, startPoint x: 137, startPoint y: 94, endPoint x: 306, endPoint y: 75, distance: 170.4
click at [306, 75] on div "Apply online" at bounding box center [355, 70] width 506 height 19
drag, startPoint x: 106, startPoint y: 118, endPoint x: 279, endPoint y: 315, distance: 262.2
click at [278, 317] on div "Event information Edit Name Food Pantry Donations Date [DATE] Attendance 350 Ma…" at bounding box center [216, 242] width 228 height 273
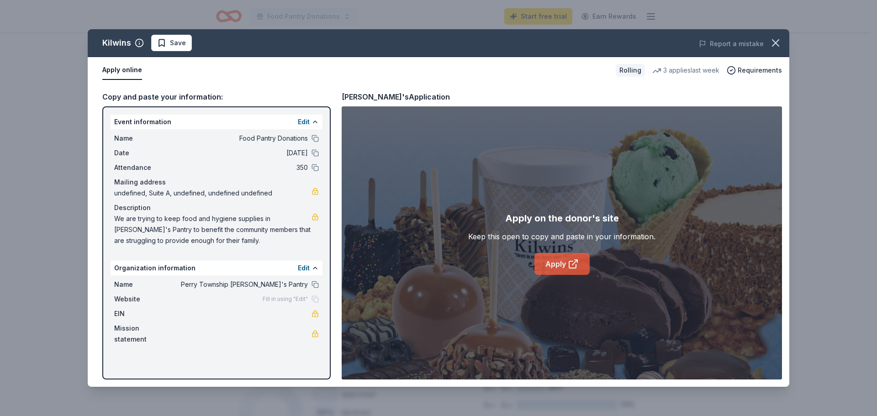
click at [563, 265] on link "Apply" at bounding box center [561, 264] width 55 height 22
